Goal: Task Accomplishment & Management: Use online tool/utility

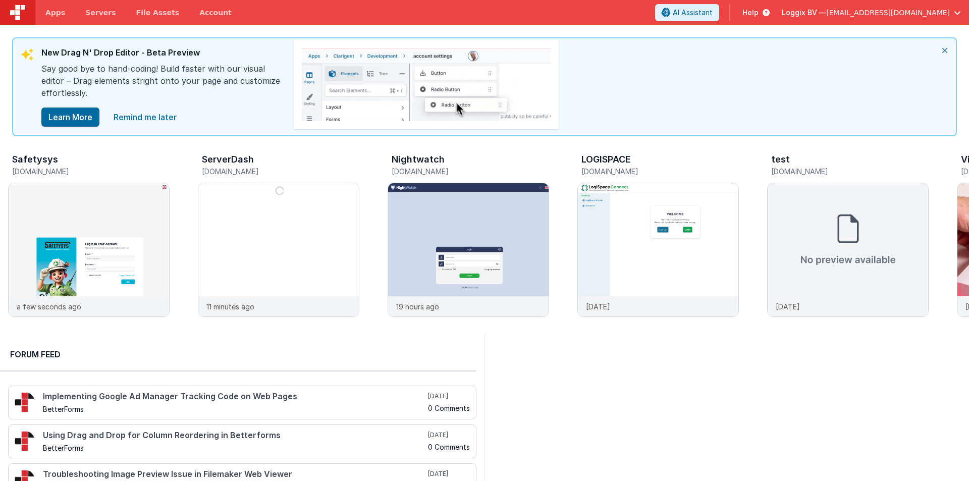
click at [944, 50] on icon "close" at bounding box center [945, 50] width 22 height 24
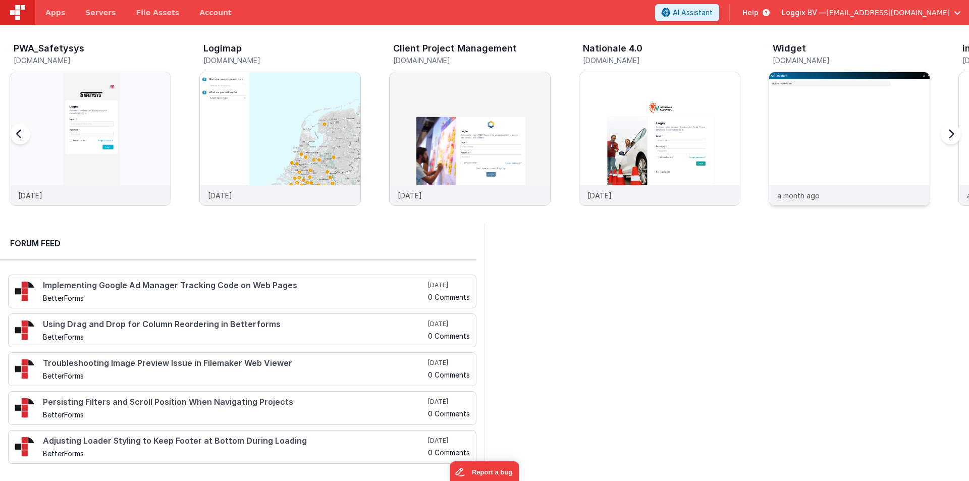
scroll to position [0, 1139]
click at [612, 109] on div at bounding box center [658, 128] width 161 height 113
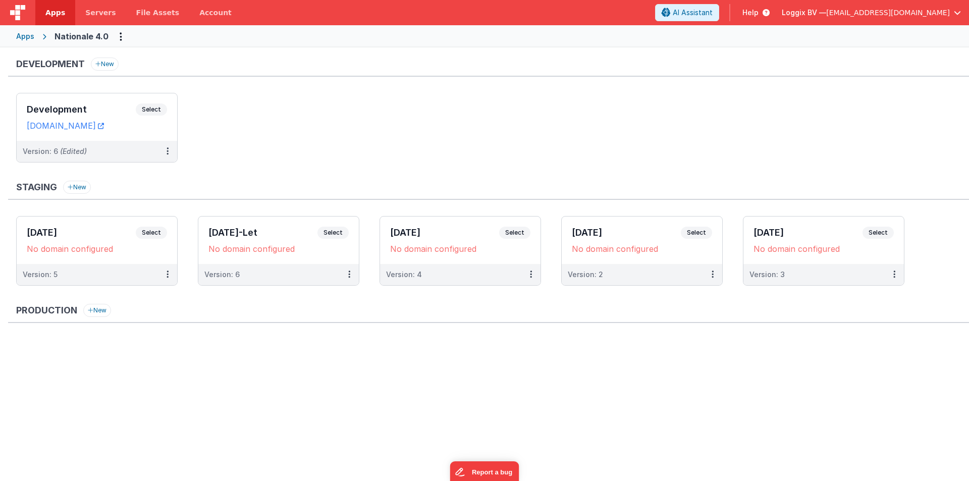
click at [826, 10] on span "Loggix BV —" at bounding box center [804, 13] width 44 height 10
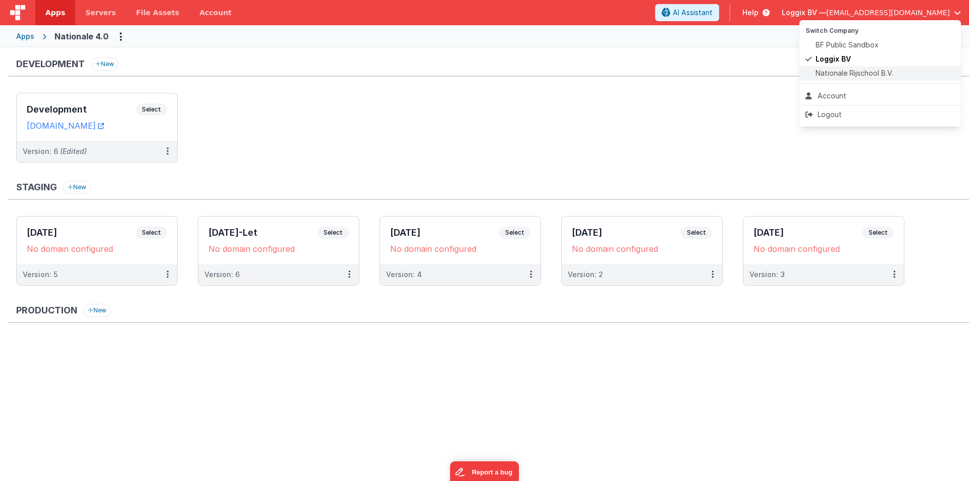
click at [833, 73] on span "Nationale Rijschool B.V." at bounding box center [855, 73] width 78 height 10
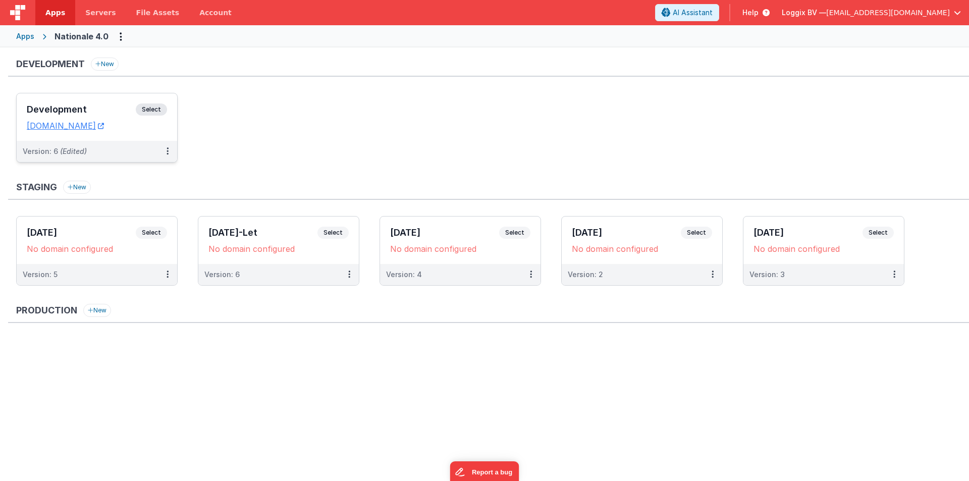
click at [41, 110] on h3 "Development" at bounding box center [81, 109] width 109 height 10
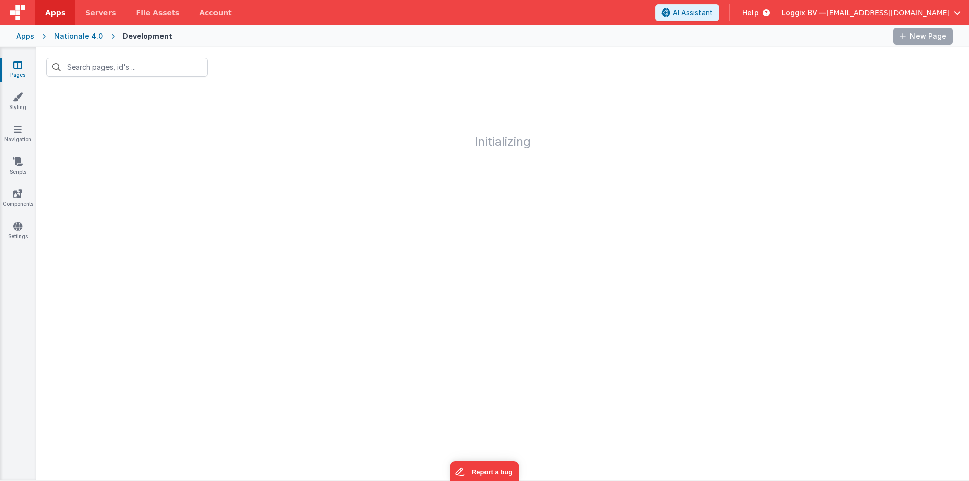
click at [81, 38] on div "Nationale 4.0" at bounding box center [78, 36] width 49 height 10
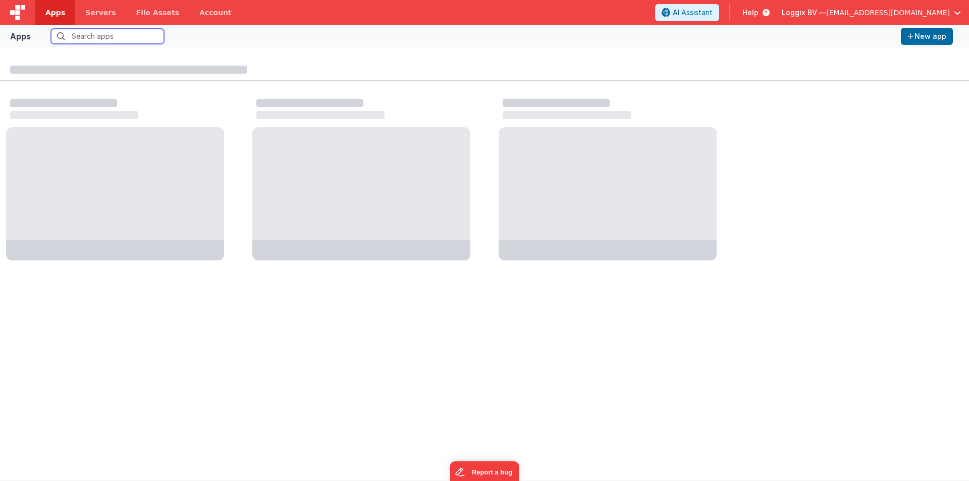
click at [82, 36] on input "text" at bounding box center [107, 36] width 113 height 15
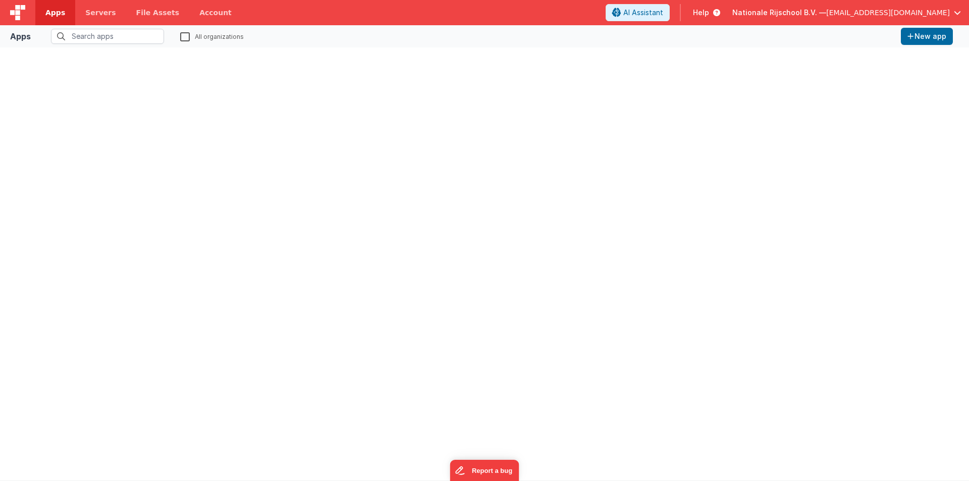
click at [58, 13] on span "Apps" at bounding box center [55, 13] width 20 height 10
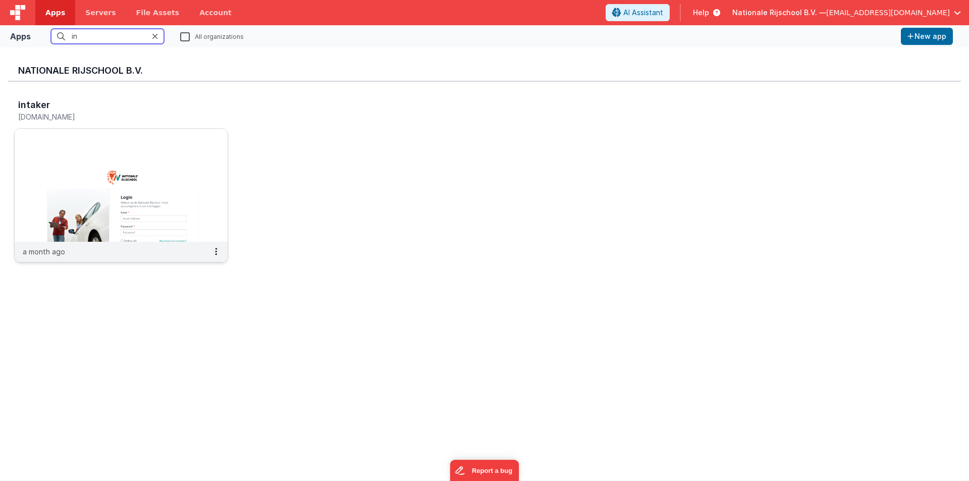
type input "in"
click at [175, 157] on img at bounding box center [121, 185] width 213 height 113
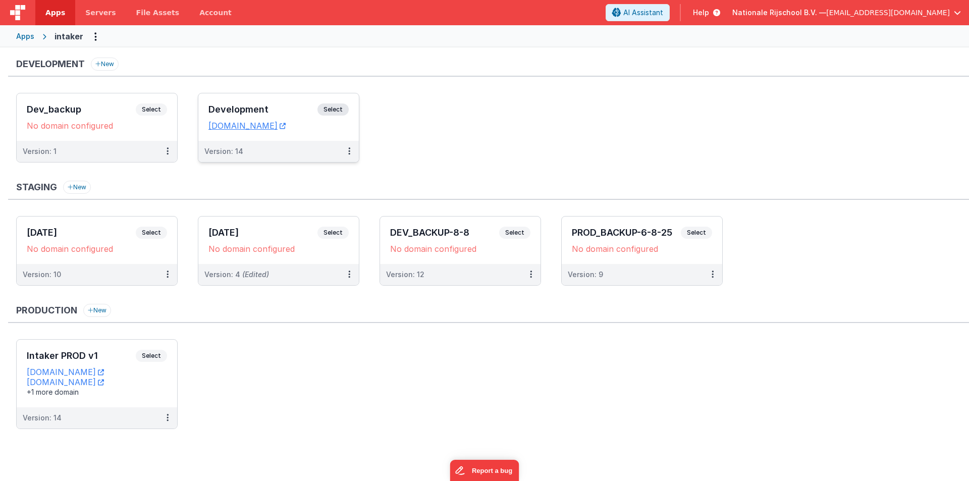
click at [248, 99] on div "Development Select URLs proefles.clientportal.cloud" at bounding box center [278, 116] width 161 height 47
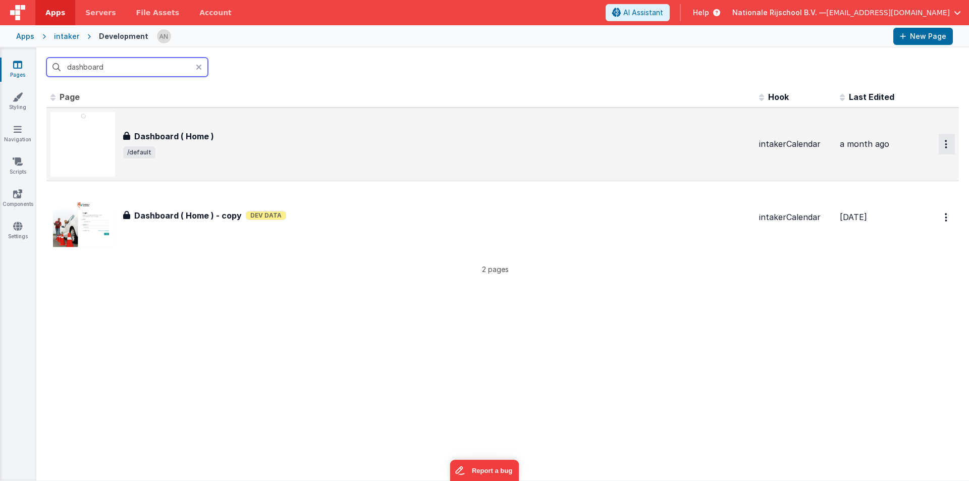
type input "dashboard"
click at [945, 140] on icon "Options" at bounding box center [946, 144] width 3 height 9
click at [890, 165] on link "Preview" at bounding box center [910, 167] width 89 height 18
click at [802, 16] on span "Nationale Rijschool B.V. —" at bounding box center [779, 13] width 94 height 10
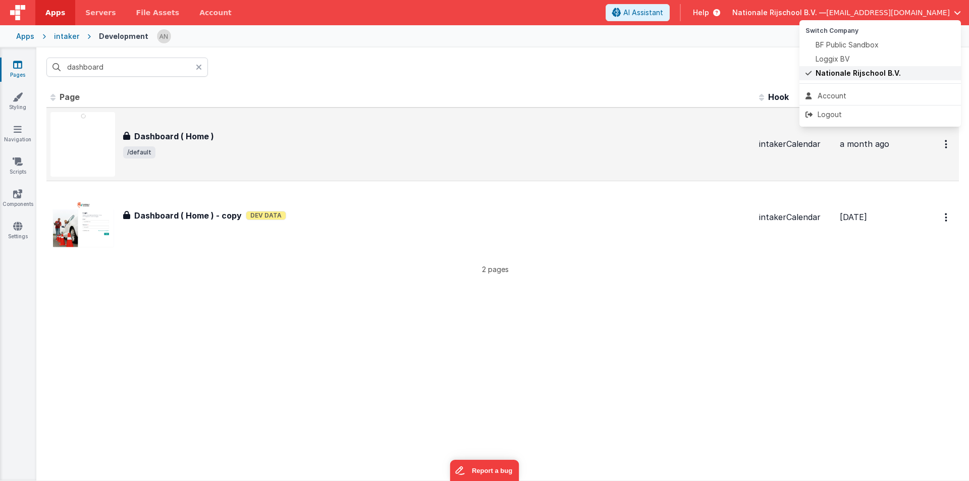
click at [837, 72] on span "Nationale Rijschool B.V." at bounding box center [858, 73] width 85 height 10
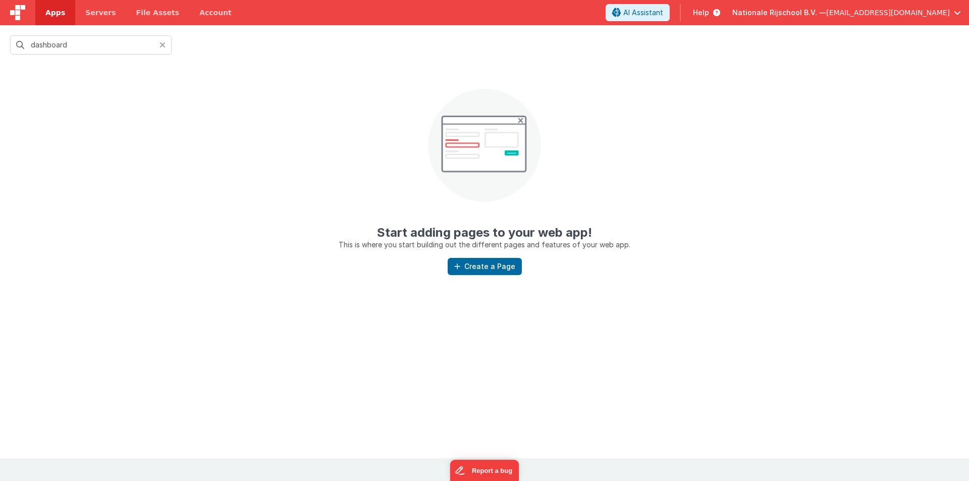
click at [51, 12] on span "Apps" at bounding box center [55, 13] width 20 height 10
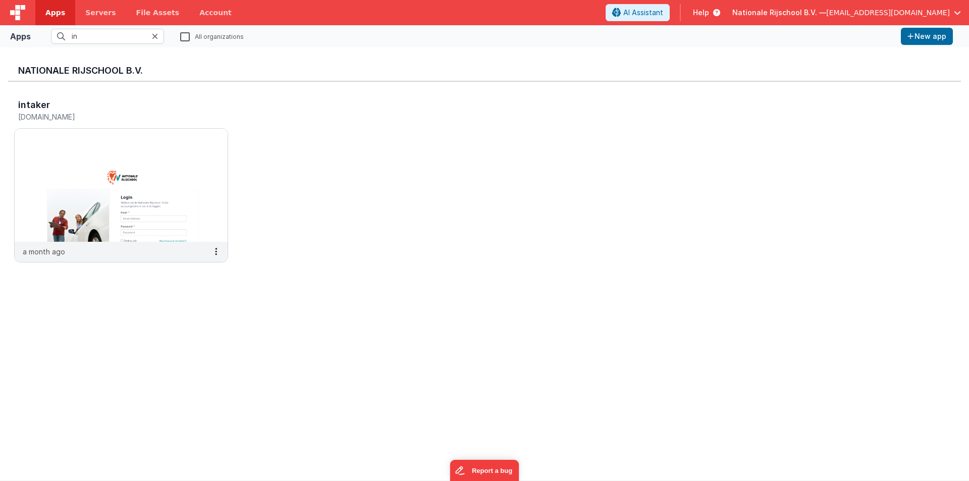
click at [154, 37] on icon at bounding box center [155, 36] width 6 height 8
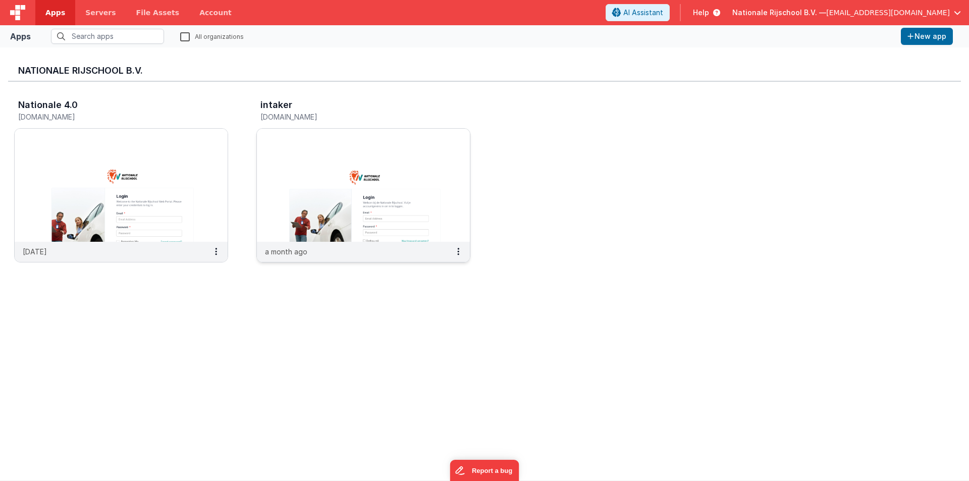
click at [354, 178] on img at bounding box center [363, 185] width 213 height 113
click at [387, 167] on img at bounding box center [363, 185] width 213 height 113
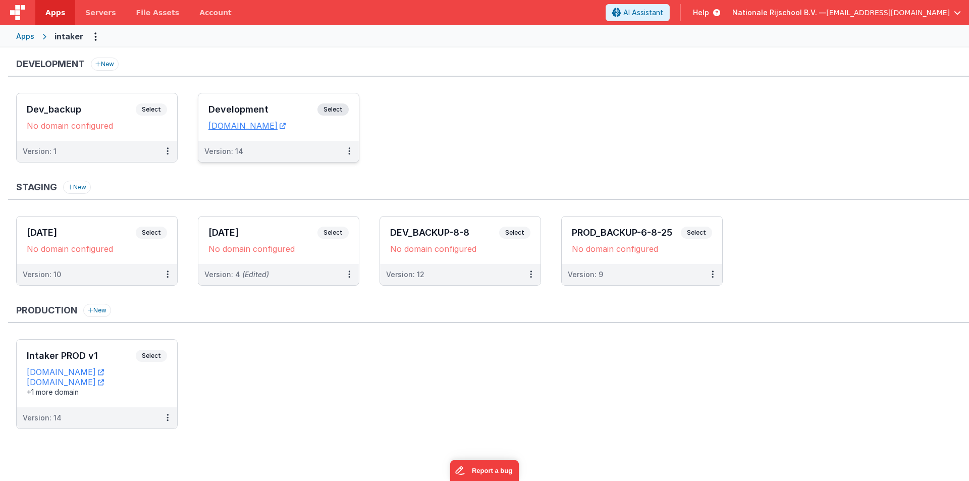
click at [230, 102] on div "Development Select URLs proefles.clientportal.cloud" at bounding box center [278, 116] width 161 height 47
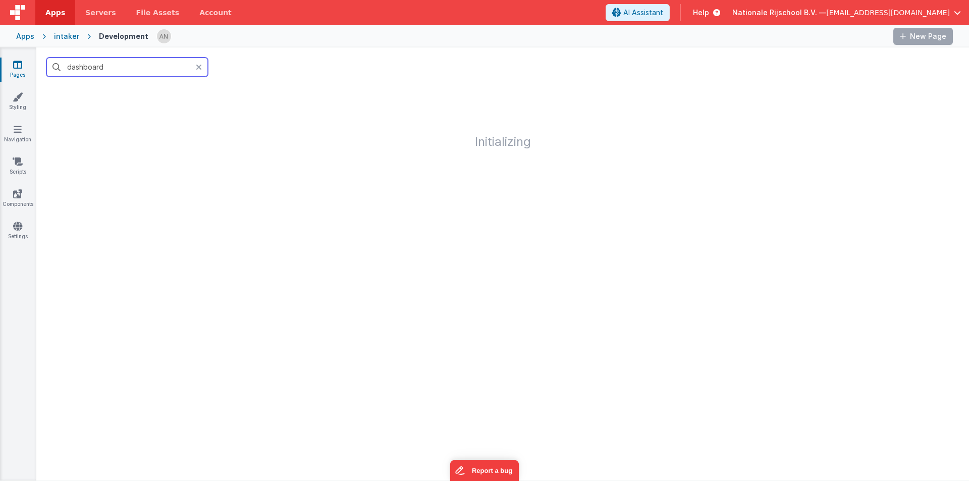
click at [131, 68] on input "dashboard" at bounding box center [127, 67] width 162 height 19
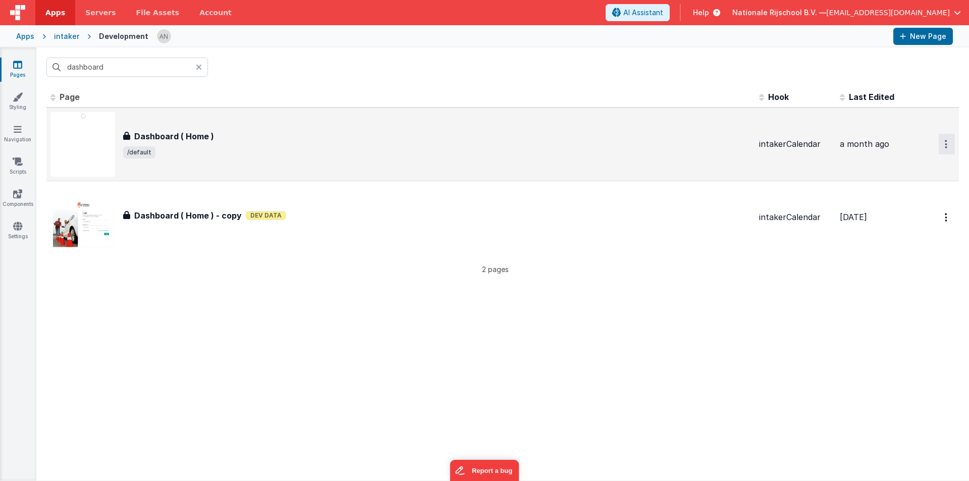
click at [945, 145] on icon "Options" at bounding box center [946, 144] width 3 height 9
click at [890, 168] on link "Preview" at bounding box center [910, 167] width 89 height 18
click at [544, 145] on div "Dashboard ( Home ) Dashboard ( Home ) /default" at bounding box center [437, 144] width 628 height 28
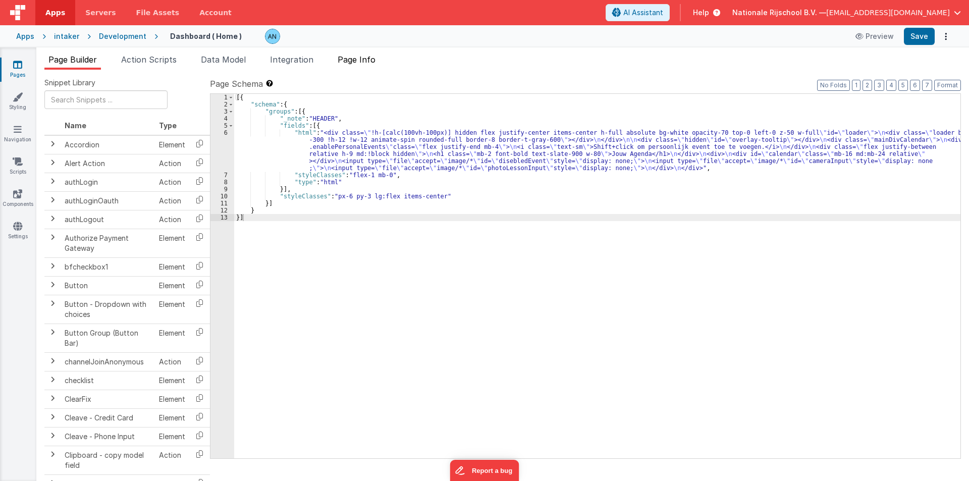
click at [369, 56] on span "Page Info" at bounding box center [357, 60] width 38 height 10
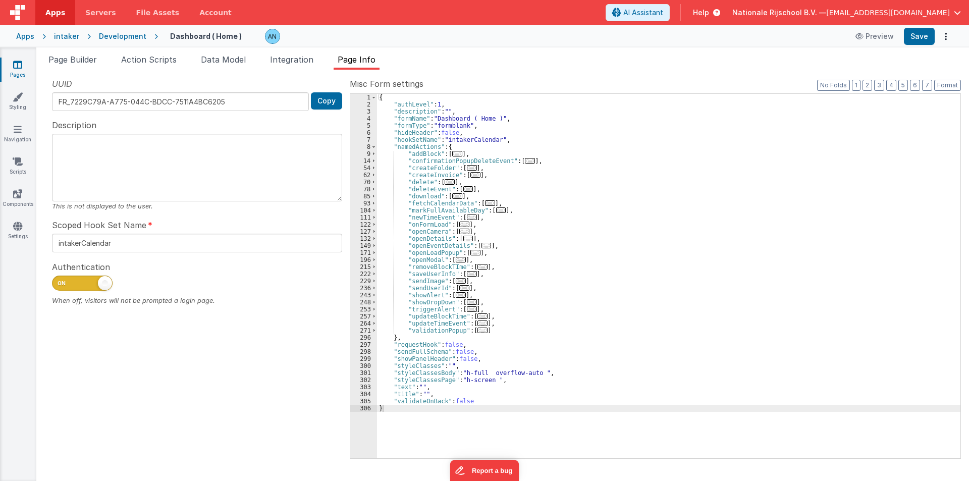
click at [78, 289] on span at bounding box center [82, 283] width 61 height 15
click at [60, 286] on input "checkbox" at bounding box center [56, 282] width 8 height 8
checkbox input "false"
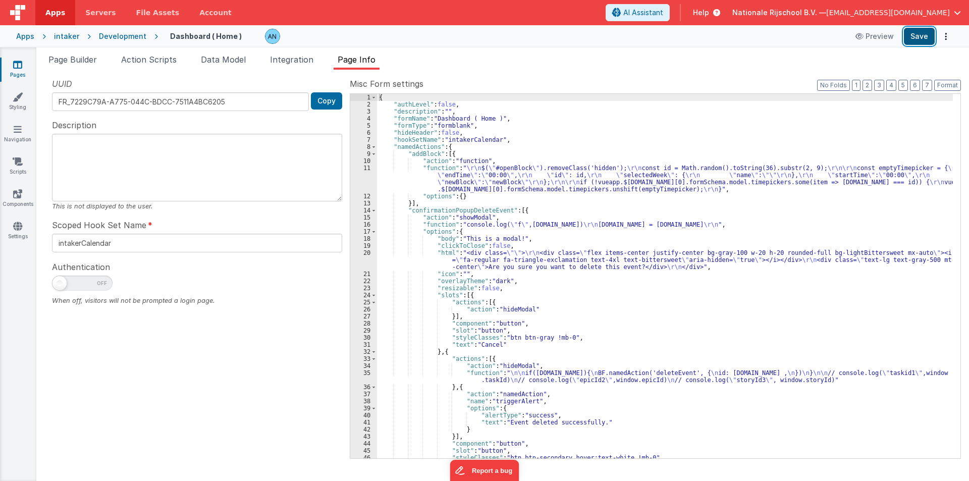
click at [922, 38] on button "Save" at bounding box center [919, 36] width 31 height 17
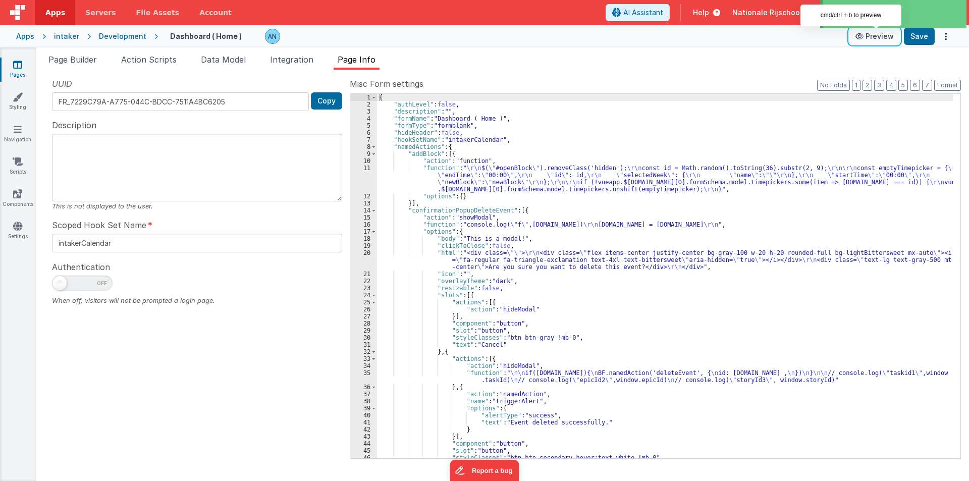
click at [877, 35] on button "Preview" at bounding box center [874, 36] width 50 height 16
